Goal: Find specific page/section: Find specific page/section

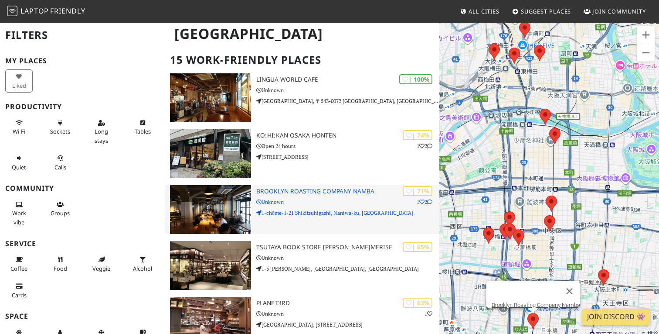
scroll to position [48, 0]
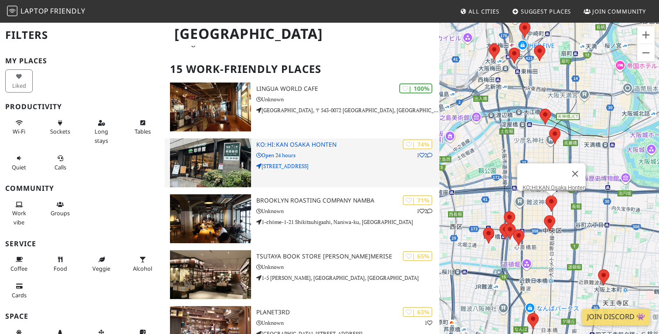
click at [305, 141] on h3 "KOːHIːKAN Osaka Honten" at bounding box center [347, 144] width 183 height 7
click at [304, 141] on h3 "KOːHIːKAN Osaka Honten" at bounding box center [347, 144] width 183 height 7
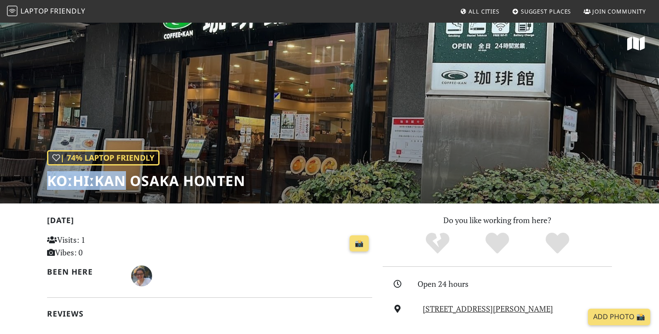
drag, startPoint x: 51, startPoint y: 182, endPoint x: 126, endPoint y: 179, distance: 75.5
click at [126, 179] on h1 "KOːHIːKAN Osaka Honten" at bounding box center [146, 180] width 198 height 17
copy h1 "KOːHIːKAN"
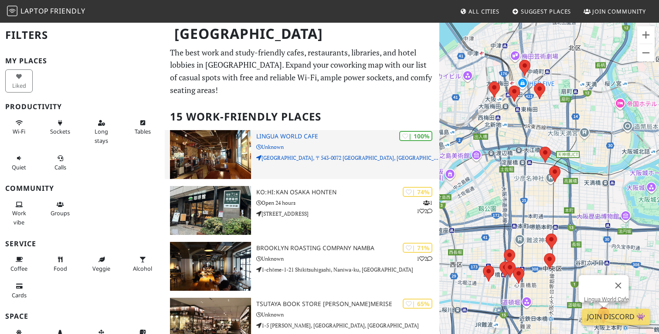
click at [288, 133] on h3 "Lingua World Cafe" at bounding box center [347, 136] width 183 height 7
click at [303, 133] on h3 "Lingua World Cafe" at bounding box center [347, 136] width 183 height 7
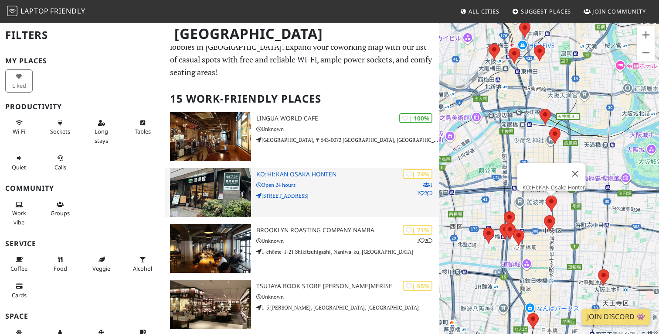
scroll to position [30, 0]
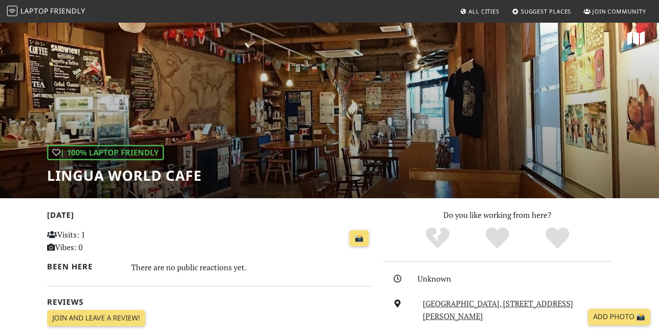
scroll to position [5, 0]
